Goal: Transaction & Acquisition: Purchase product/service

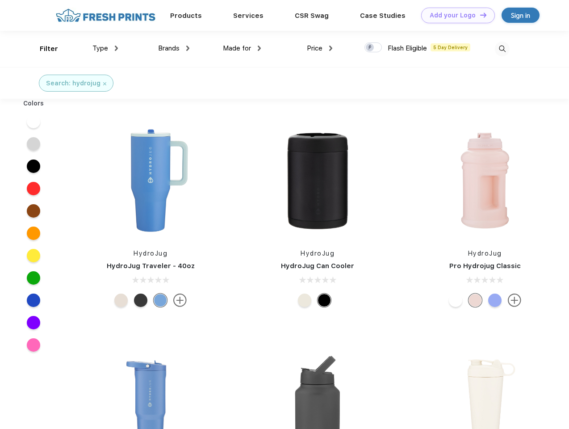
scroll to position [0, 0]
click at [455, 15] on link "Add your Logo Design Tool" at bounding box center [458, 16] width 74 height 16
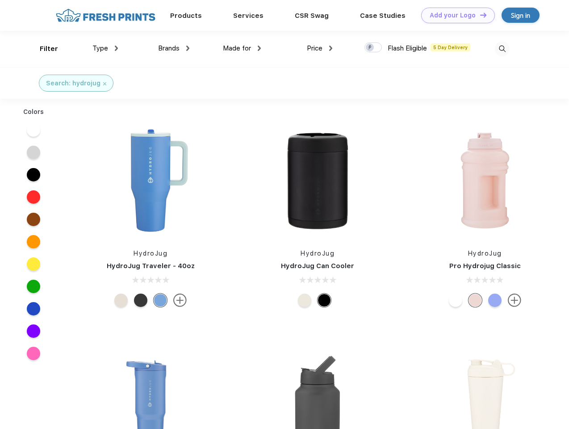
click at [0, 0] on div "Design Tool" at bounding box center [0, 0] width 0 height 0
click at [479, 15] on link "Add your Logo Design Tool" at bounding box center [458, 16] width 74 height 16
click at [43, 49] on div "Filter" at bounding box center [49, 49] width 18 height 10
click at [105, 48] on span "Type" at bounding box center [100, 48] width 16 height 8
click at [174, 48] on span "Brands" at bounding box center [168, 48] width 21 height 8
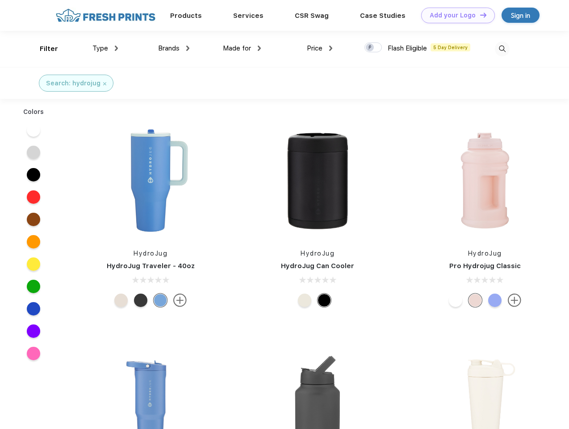
click at [242, 48] on span "Made for" at bounding box center [237, 48] width 28 height 8
click at [320, 48] on span "Price" at bounding box center [315, 48] width 16 height 8
click at [373, 48] on div at bounding box center [372, 47] width 17 height 10
click at [370, 48] on input "checkbox" at bounding box center [367, 45] width 6 height 6
click at [502, 49] on img at bounding box center [502, 49] width 15 height 15
